Goal: Information Seeking & Learning: Check status

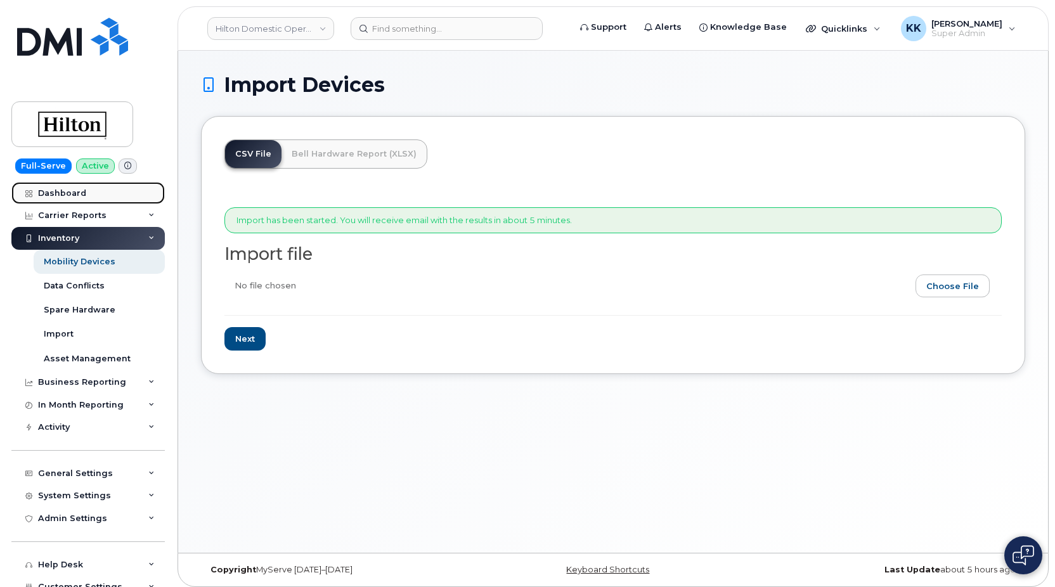
click at [72, 193] on div "Dashboard" at bounding box center [62, 193] width 48 height 10
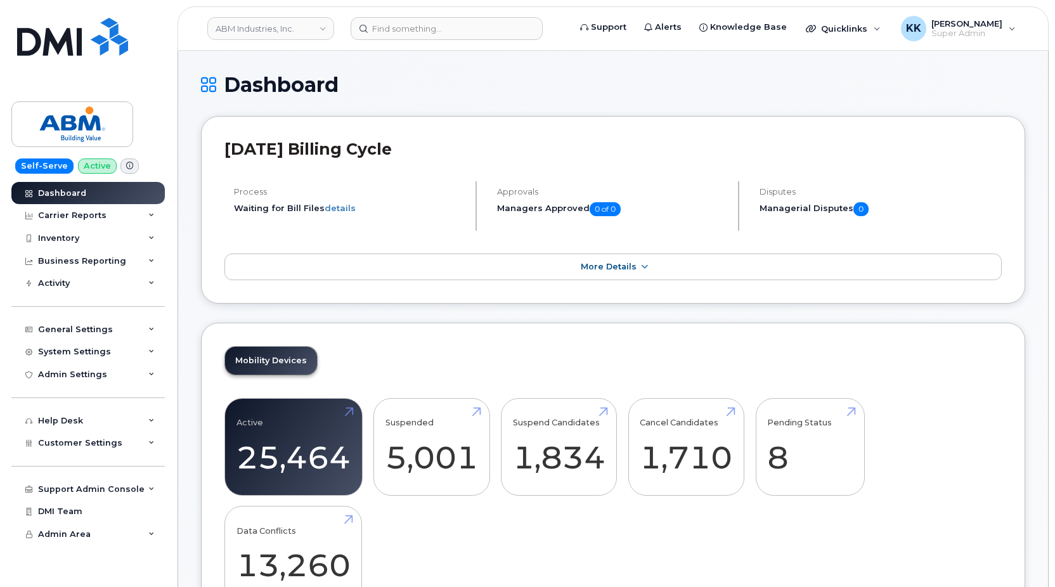
scroll to position [1943, 0]
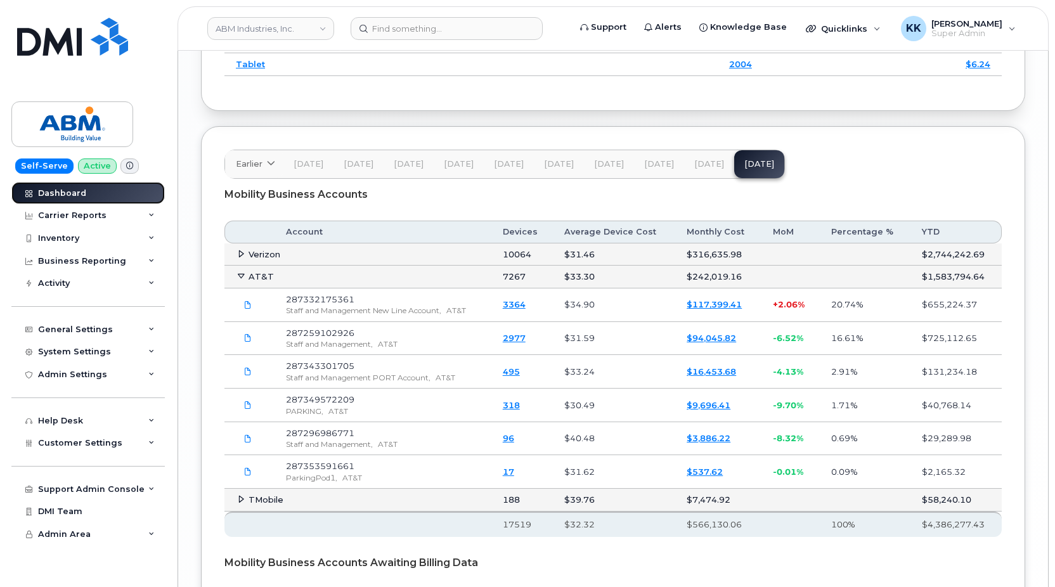
click at [55, 197] on div "Dashboard" at bounding box center [62, 193] width 48 height 10
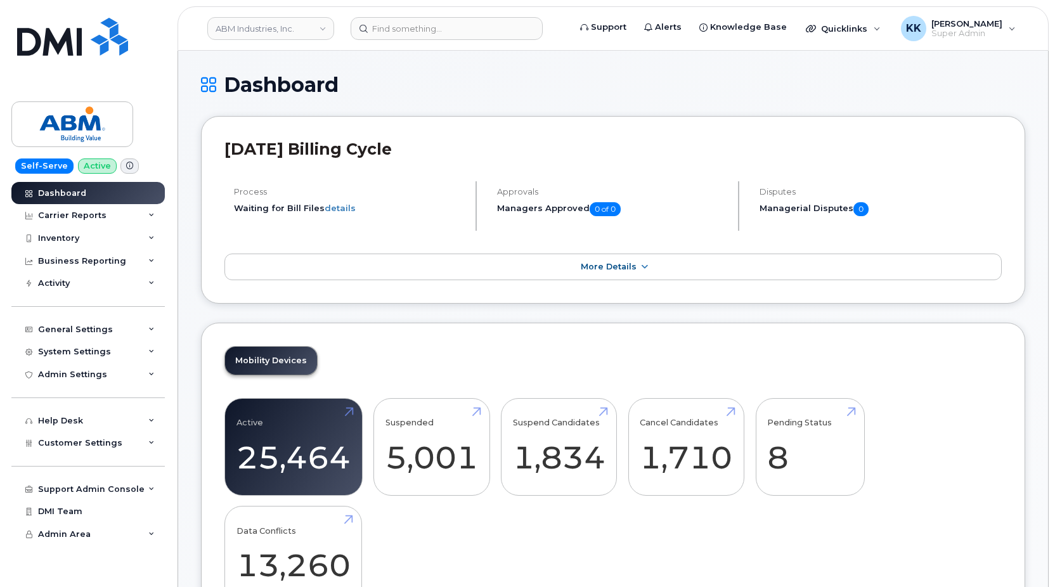
click at [380, 303] on div "July 2025 Billing Cycle Process Waiting for Bill Files details Approvals Manage…" at bounding box center [613, 210] width 824 height 188
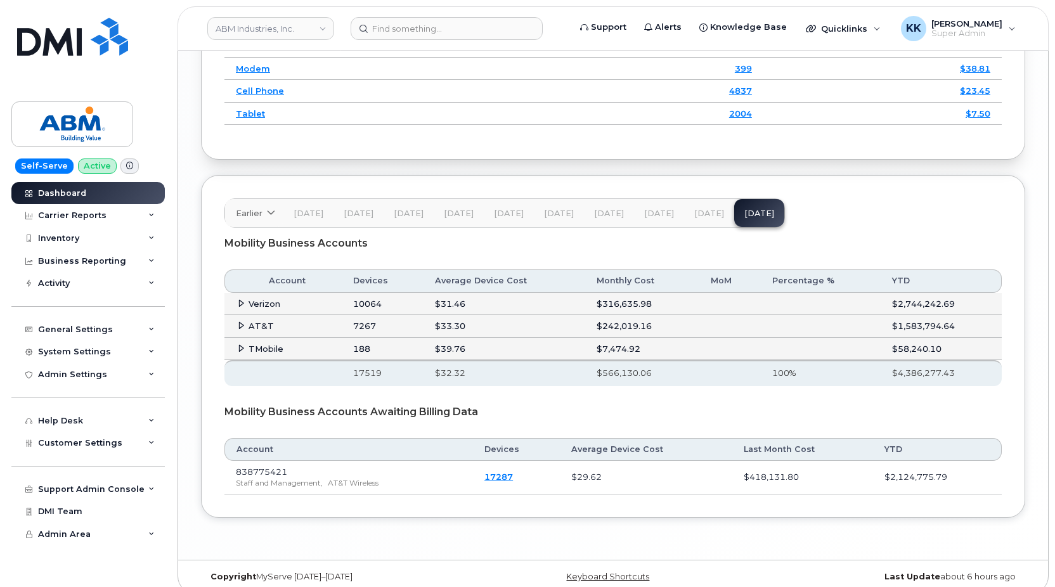
click at [242, 330] on icon at bounding box center [241, 326] width 8 height 8
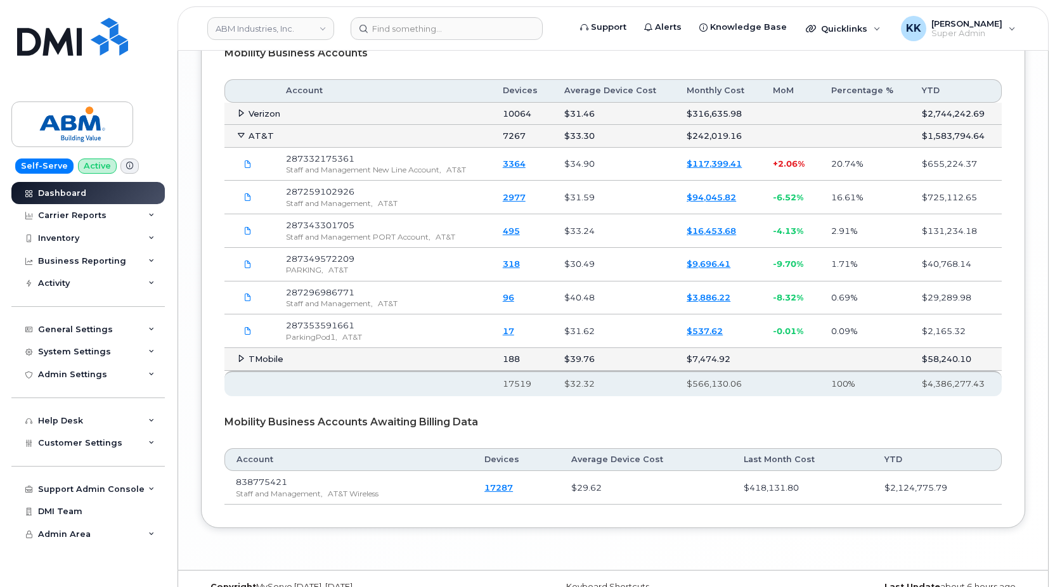
scroll to position [2079, 0]
click at [710, 169] on link "$117,399.41" at bounding box center [714, 164] width 55 height 10
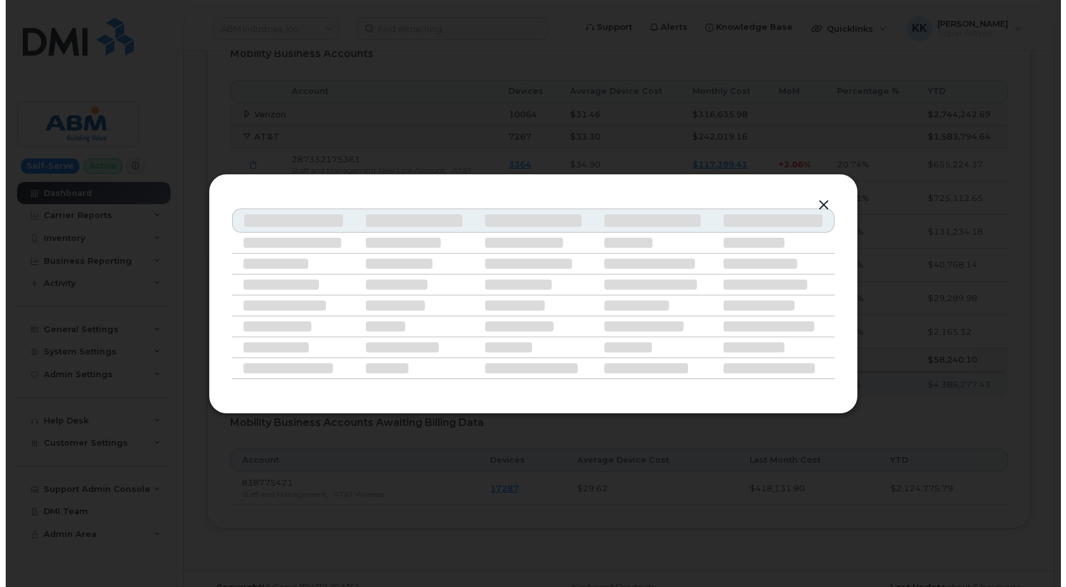
scroll to position [2056, 0]
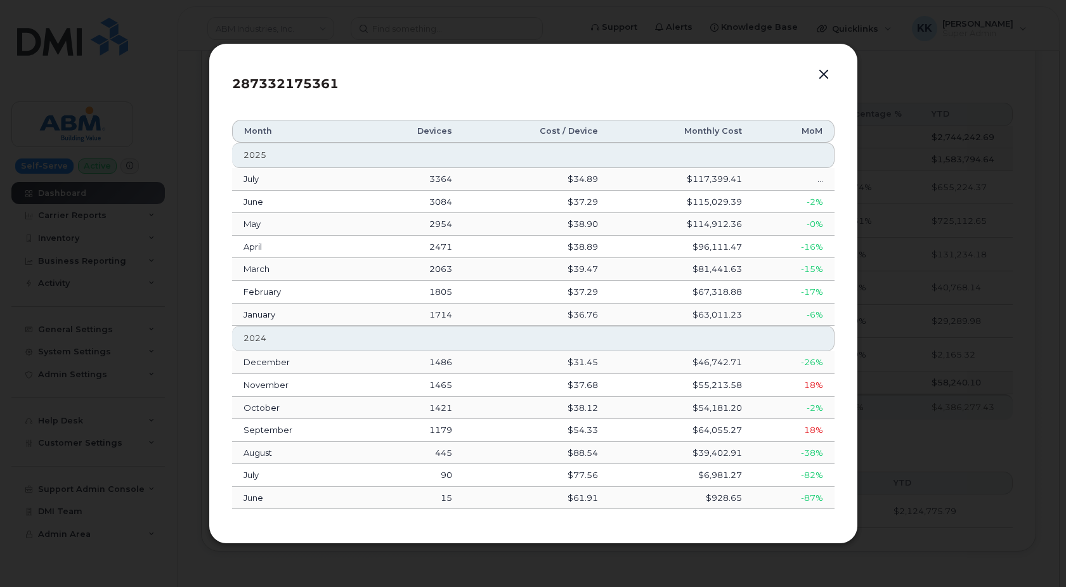
click at [826, 73] on button "button" at bounding box center [823, 75] width 19 height 18
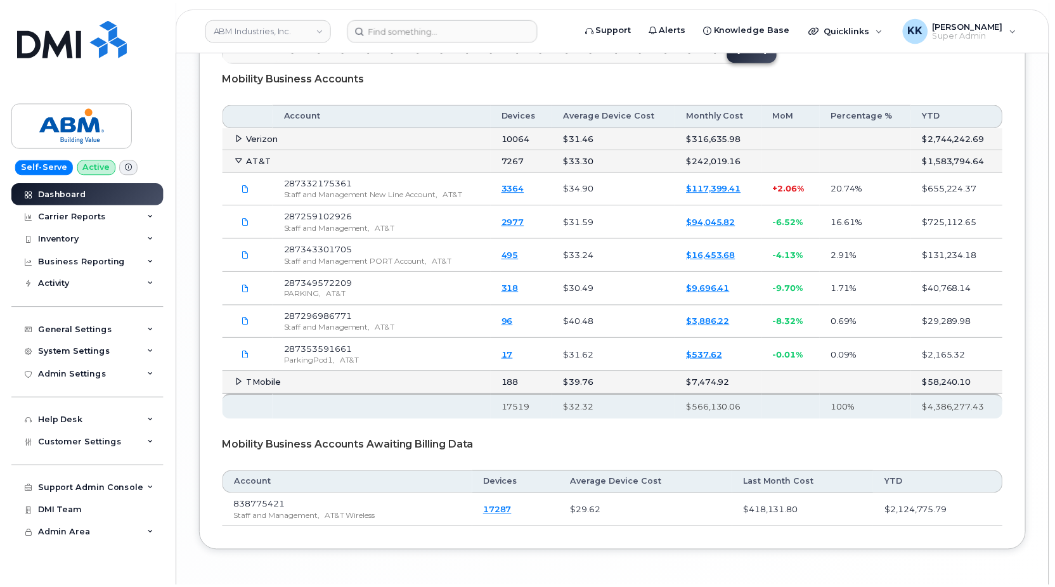
scroll to position [2079, 0]
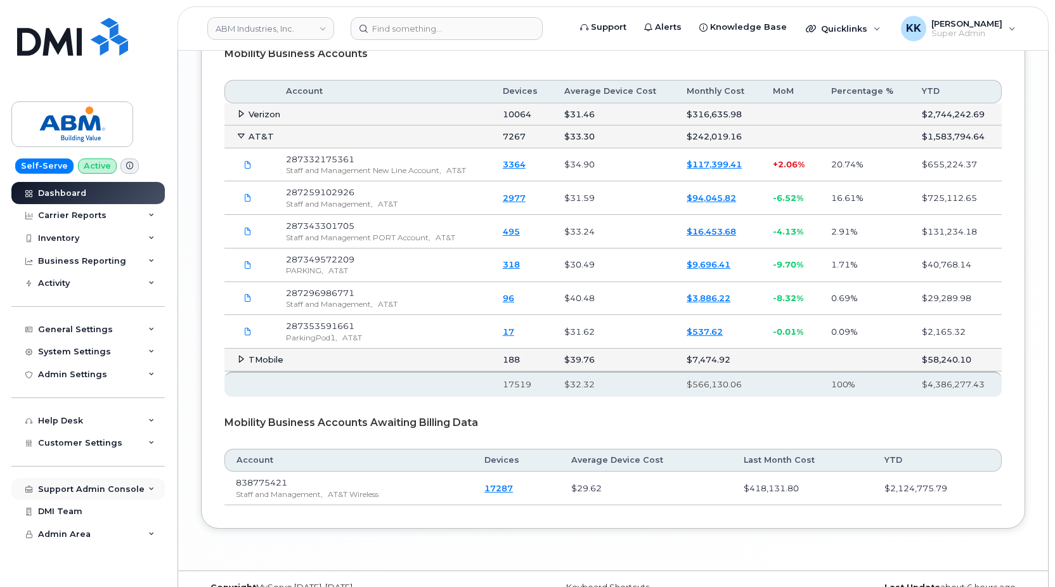
click at [89, 489] on div "Support Admin Console" at bounding box center [91, 489] width 107 height 10
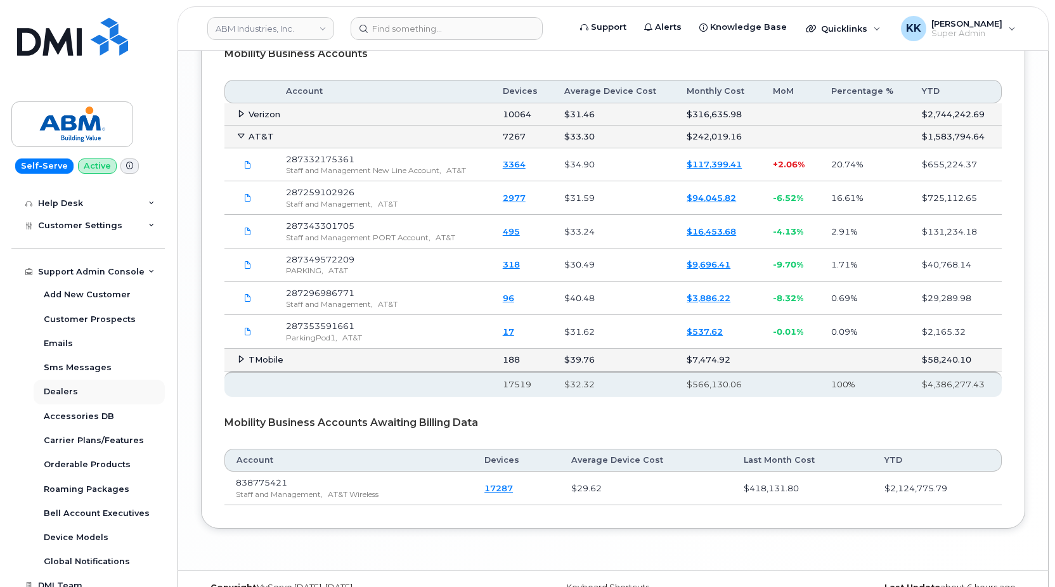
scroll to position [249, 0]
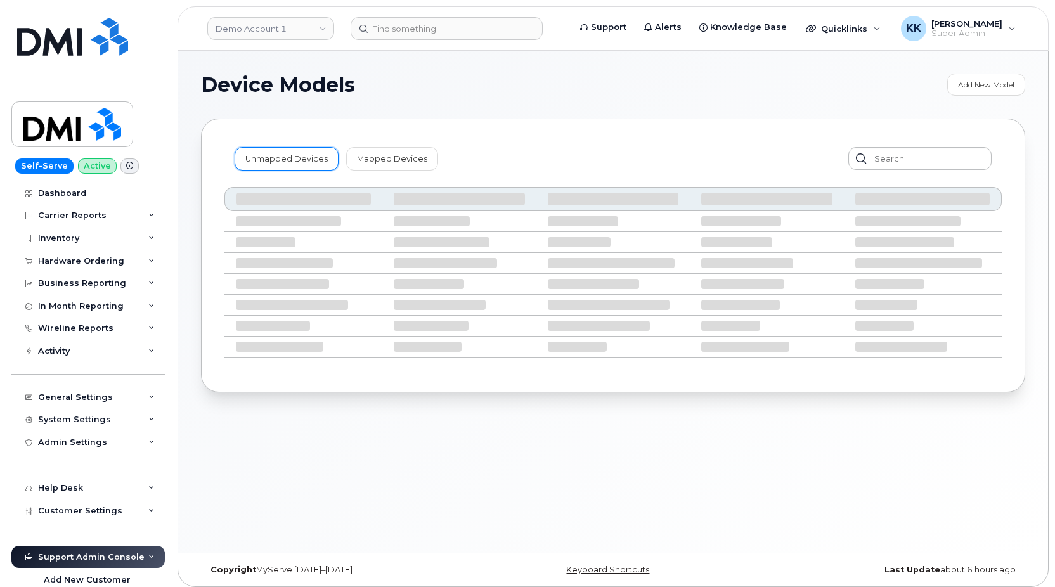
click at [258, 159] on link "Unmapped Devices" at bounding box center [287, 158] width 104 height 23
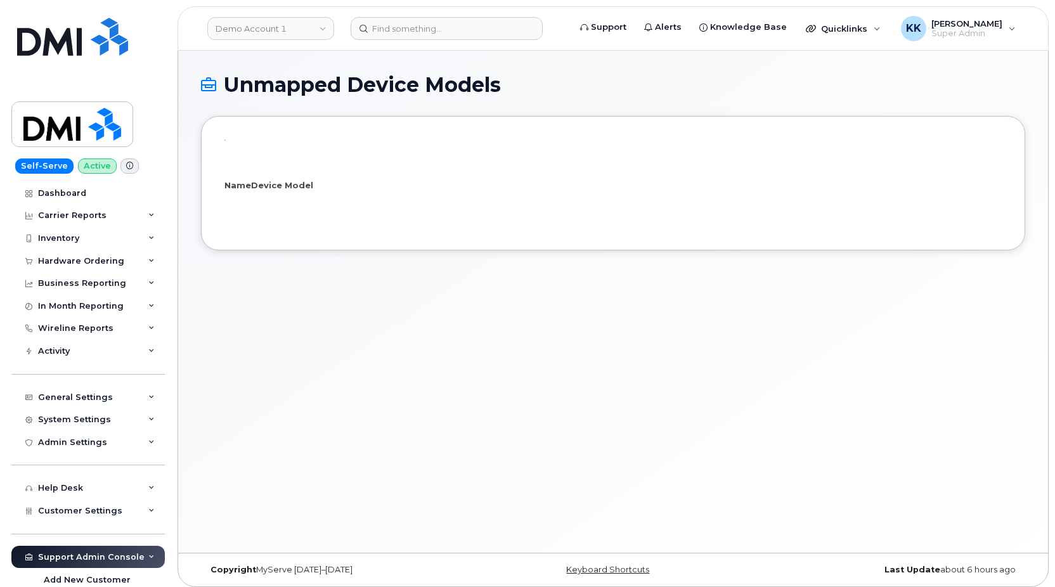
select select "25"
